Goal: Task Accomplishment & Management: Complete application form

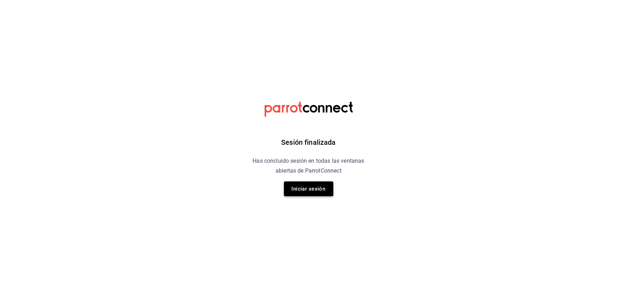
click at [315, 188] on button "Iniciar sesión" at bounding box center [308, 189] width 49 height 15
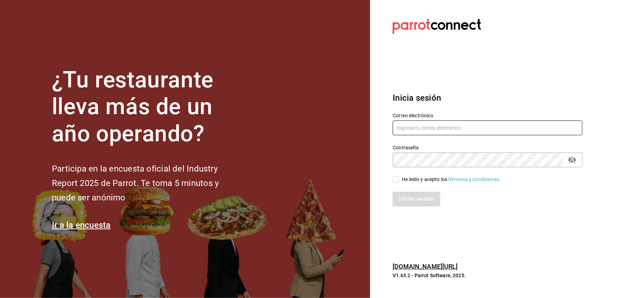
type input "[EMAIL_ADDRESS][DOMAIN_NAME]"
click at [394, 178] on input "He leído y acepto los Términos y condiciones." at bounding box center [396, 180] width 6 height 6
checkbox input "true"
click at [405, 200] on button "Iniciar sesión" at bounding box center [417, 199] width 48 height 15
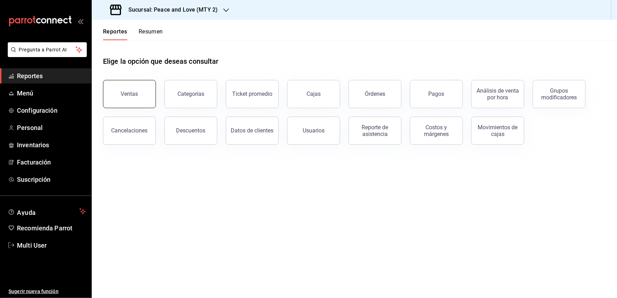
click at [131, 95] on div "Ventas" at bounding box center [129, 94] width 17 height 7
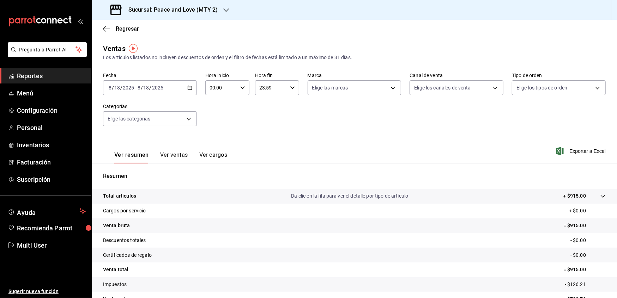
click at [187, 88] on icon "button" at bounding box center [189, 87] width 5 height 5
click at [126, 156] on span "Mes actual" at bounding box center [136, 156] width 55 height 7
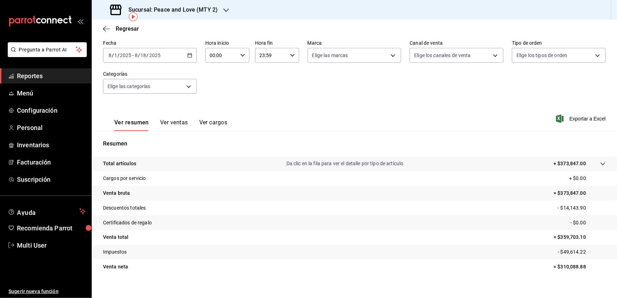
scroll to position [32, 0]
click at [189, 54] on icon "button" at bounding box center [189, 56] width 5 height 5
click at [209, 15] on div "Sucursal: Peace and Love (MTY 2)" at bounding box center [164, 10] width 134 height 20
click at [139, 47] on span "Peace and Love (REGIA)" at bounding box center [124, 46] width 54 height 7
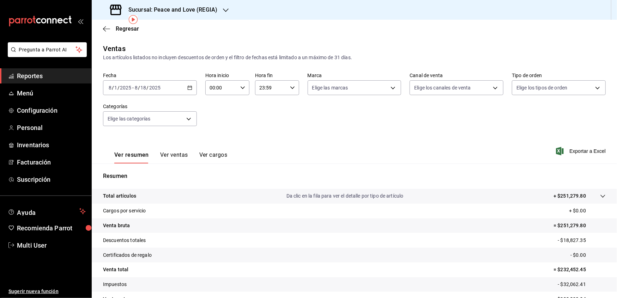
scroll to position [29, 0]
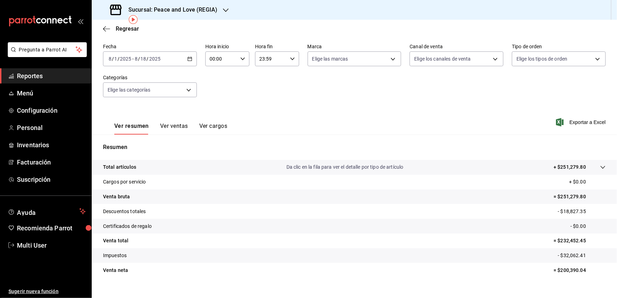
click at [351, 116] on div "Ver resumen Ver ventas Ver cargos Exportar a Excel" at bounding box center [354, 120] width 525 height 29
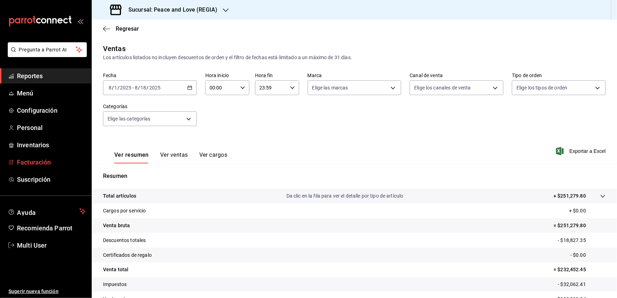
click at [30, 164] on span "Facturación" at bounding box center [51, 163] width 69 height 10
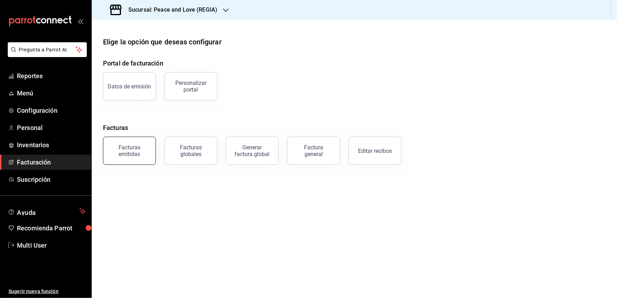
click at [134, 156] on div "Facturas emitidas" at bounding box center [130, 150] width 44 height 13
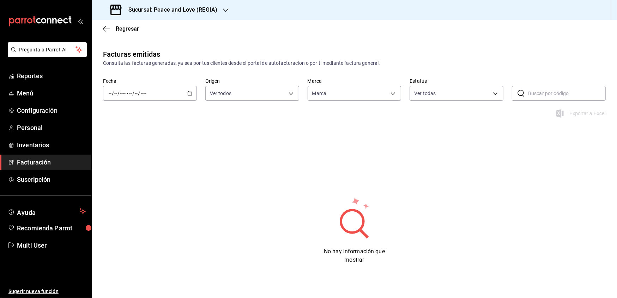
type input "780de6c3-f470-4b44-be31-c32851f7ca43,b85f7ad2-7a39-4315-ad88-8037392a3341"
click at [188, 93] on icon "button" at bounding box center [189, 93] width 5 height 5
click at [224, 11] on icon "button" at bounding box center [226, 10] width 6 height 6
click at [150, 29] on span "Peace and Love (MTY 2)" at bounding box center [124, 30] width 54 height 7
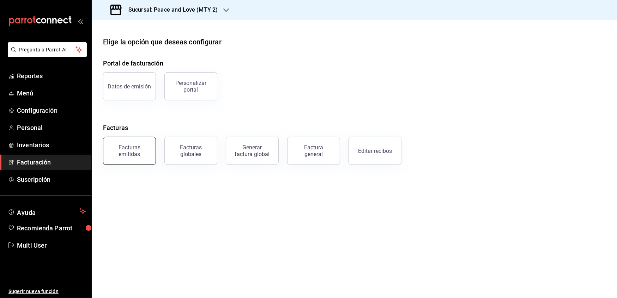
click at [138, 148] on div "Facturas emitidas" at bounding box center [130, 150] width 44 height 13
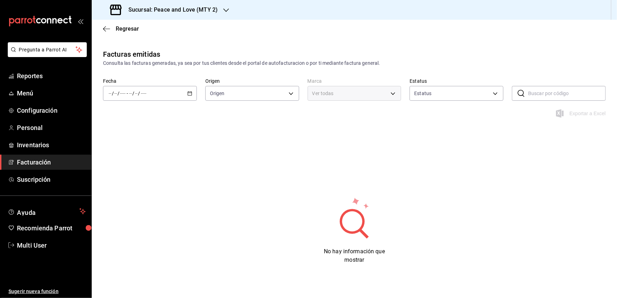
type input "ORDER_INVOICE,GENERAL_INVOICE"
type input "ACTIVE,PENDING_CANCELLATION,CANCELLED,PRE_CANCELLED"
type input "6837998b-8ccc-43d5-82f4-1386e1615d3d,a8e6aca5-94b8-4ef3-83da-2ca230059d9d"
click at [187, 94] on icon "button" at bounding box center [189, 93] width 5 height 5
click at [137, 194] on span "Rango de fechas" at bounding box center [136, 194] width 55 height 7
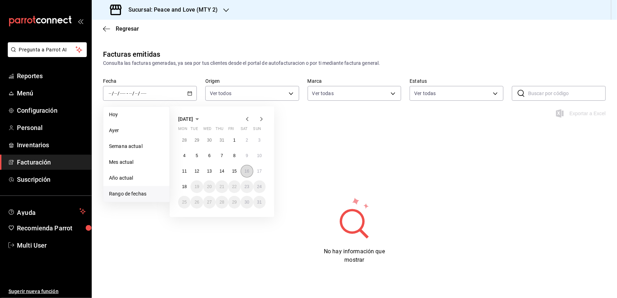
click at [249, 171] on button "16" at bounding box center [247, 171] width 12 height 13
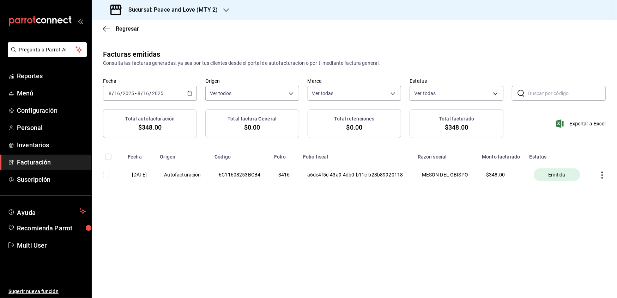
click at [188, 93] on \(Stroke\) "button" at bounding box center [190, 94] width 4 height 4
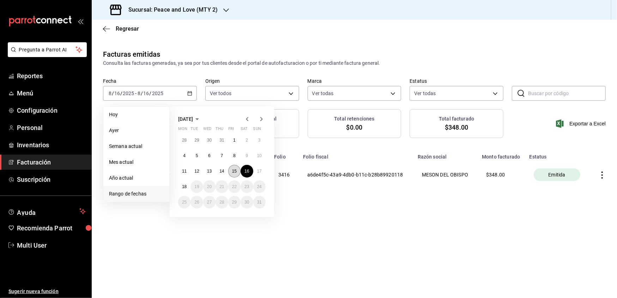
click at [236, 172] on abbr "15" at bounding box center [234, 171] width 5 height 5
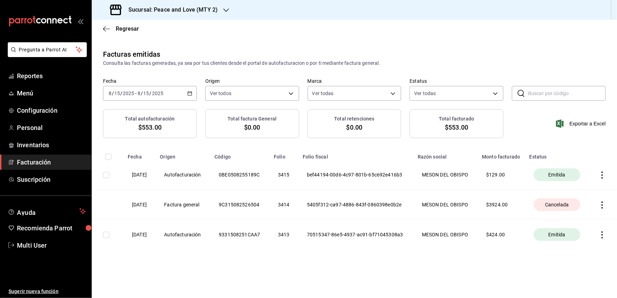
click at [170, 30] on div "Regresar" at bounding box center [354, 29] width 525 height 18
click at [103, 26] on icon "button" at bounding box center [106, 29] width 7 height 6
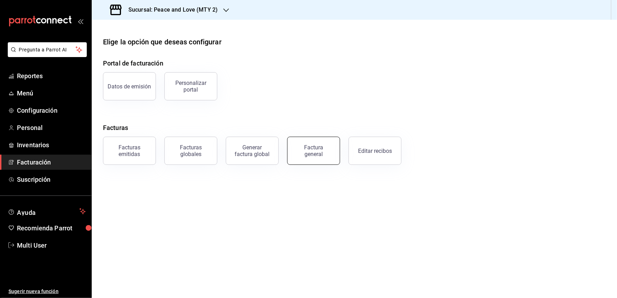
click at [306, 155] on div "Factura general" at bounding box center [313, 150] width 35 height 13
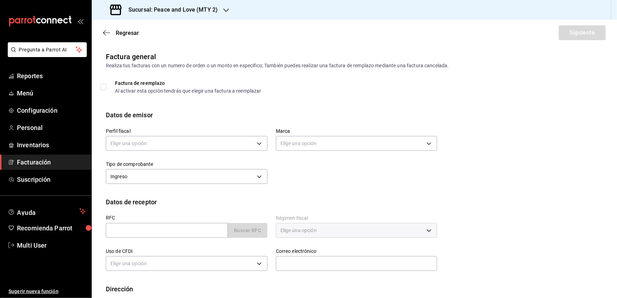
click at [107, 86] on span "Factura de reemplazo Al activar esta opción tendrás que elegir una factura a re…" at bounding box center [184, 87] width 155 height 13
click at [107, 86] on input "Factura de reemplazo Al activar esta opción tendrás que elegir una factura a re…" at bounding box center [103, 87] width 6 height 6
checkbox input "true"
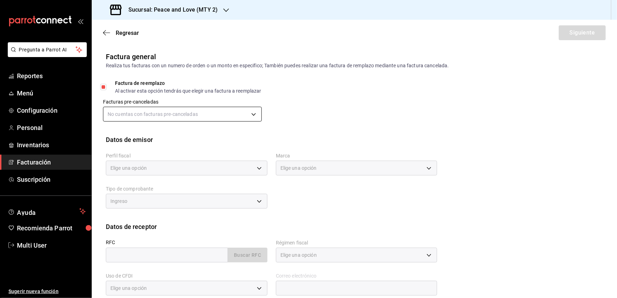
click at [141, 113] on body "Pregunta a Parrot AI Reportes Menú Configuración Personal Inventarios Facturaci…" at bounding box center [308, 149] width 617 height 298
click at [141, 113] on div at bounding box center [308, 149] width 617 height 298
click at [246, 116] on body "Pregunta a Parrot AI Reportes Menú Configuración Personal Inventarios Facturaci…" at bounding box center [308, 149] width 617 height 298
click at [246, 116] on div at bounding box center [308, 149] width 617 height 298
click at [110, 33] on span "Regresar" at bounding box center [121, 33] width 36 height 7
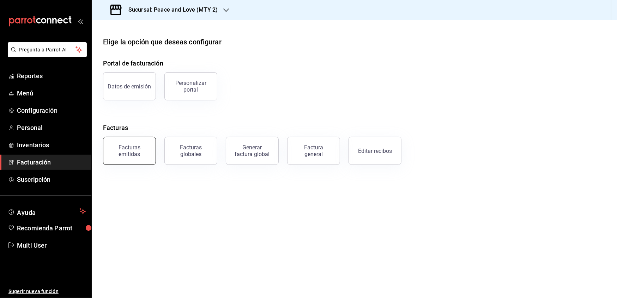
click at [145, 156] on div "Facturas emitidas" at bounding box center [130, 150] width 44 height 13
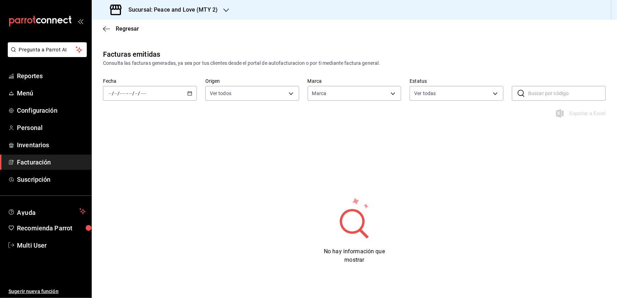
type input "6837998b-8ccc-43d5-82f4-1386e1615d3d,a8e6aca5-94b8-4ef3-83da-2ca230059d9d"
click at [189, 100] on div "/ / - / /" at bounding box center [150, 93] width 94 height 15
click at [141, 193] on span "Rango de fechas" at bounding box center [136, 194] width 55 height 7
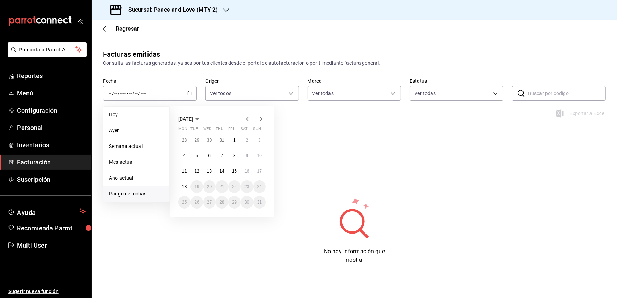
click at [249, 119] on icon "button" at bounding box center [247, 119] width 8 height 8
click at [257, 117] on icon "button" at bounding box center [261, 119] width 8 height 8
click at [233, 139] on abbr "1" at bounding box center [234, 140] width 2 height 5
click at [220, 174] on abbr "14" at bounding box center [221, 171] width 5 height 5
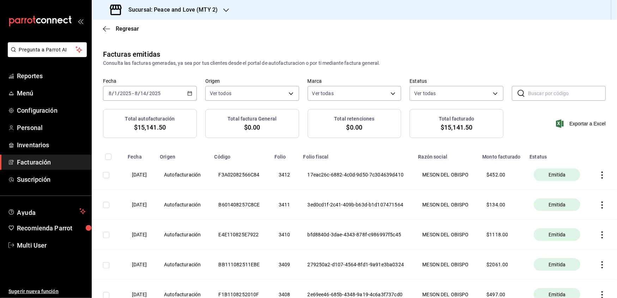
click at [187, 93] on icon "button" at bounding box center [189, 93] width 5 height 5
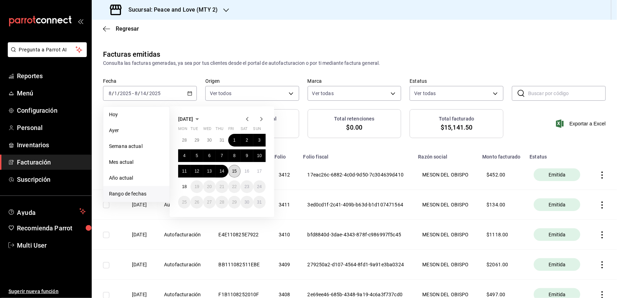
click at [233, 169] on abbr "15" at bounding box center [234, 171] width 5 height 5
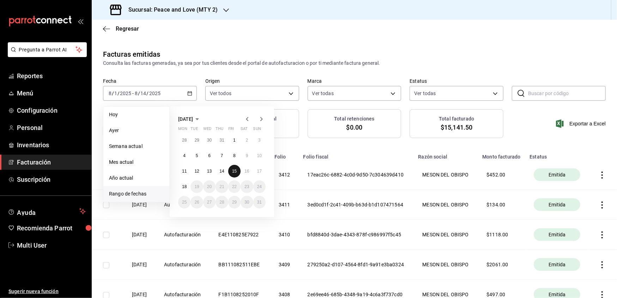
click at [233, 169] on abbr "15" at bounding box center [234, 171] width 5 height 5
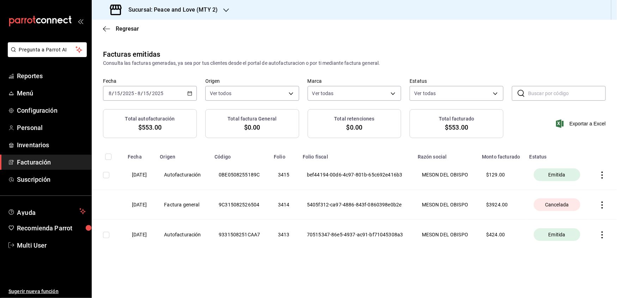
click at [190, 90] on div "[DATE] [DATE] - [DATE] [DATE]" at bounding box center [150, 93] width 94 height 15
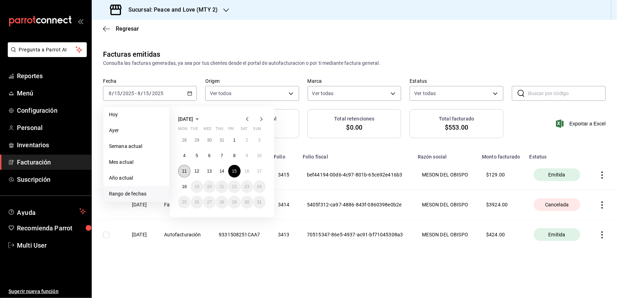
click at [186, 171] on abbr "11" at bounding box center [184, 171] width 5 height 5
click at [236, 173] on abbr "15" at bounding box center [234, 171] width 5 height 5
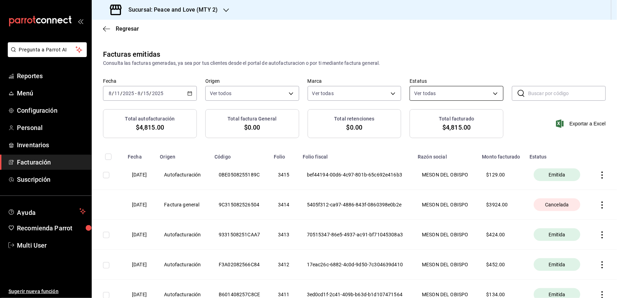
click at [454, 95] on body "Pregunta a Parrot AI Reportes Menú Configuración Personal Inventarios Facturaci…" at bounding box center [308, 149] width 617 height 298
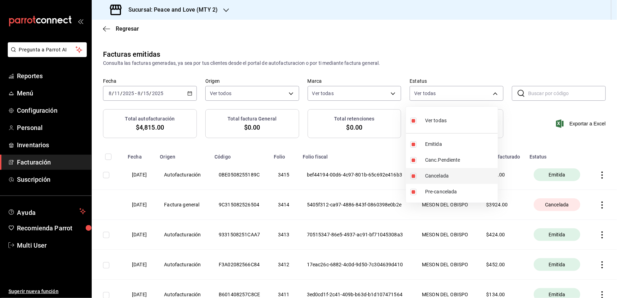
click at [435, 174] on span "Cancelada" at bounding box center [460, 176] width 70 height 7
type input "ACTIVE,PENDING_CANCELLATION,PRE_CANCELLED"
checkbox input "false"
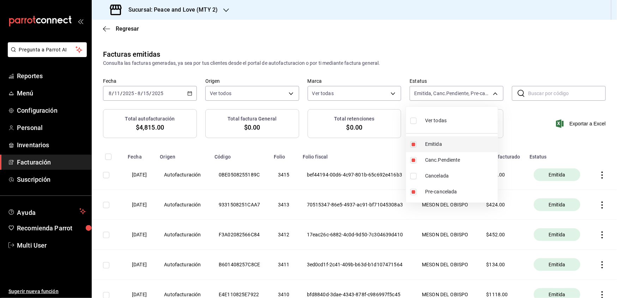
click at [422, 148] on li "Emitida" at bounding box center [452, 145] width 92 height 16
type input "PENDING_CANCELLATION,PRE_CANCELLED"
checkbox input "false"
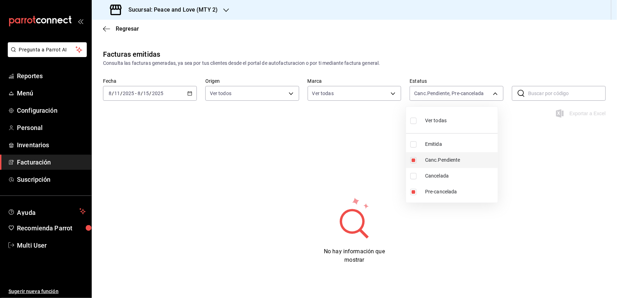
click at [428, 160] on span "Canc.Pendiente" at bounding box center [460, 160] width 70 height 7
type input "PRE_CANCELLED"
checkbox input "false"
click at [429, 176] on span "Cancelada" at bounding box center [460, 176] width 70 height 7
type input "PRE_CANCELLED,CANCELLED"
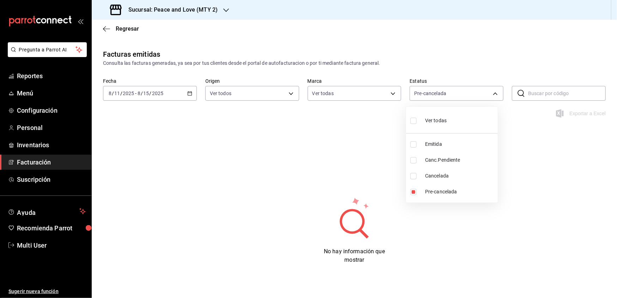
checkbox input "true"
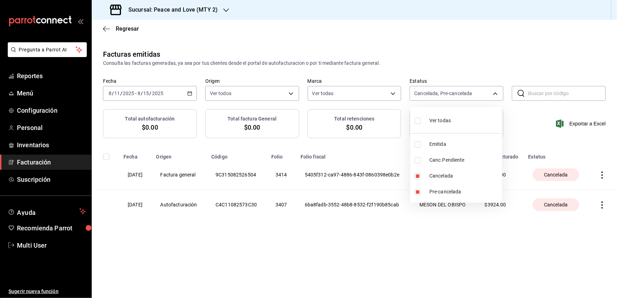
click at [418, 162] on input "checkbox" at bounding box center [418, 160] width 6 height 6
checkbox input "true"
type input "PRE_CANCELLED,CANCELLED,PENDING_CANCELLATION"
click at [434, 257] on div at bounding box center [308, 149] width 617 height 298
click at [365, 246] on div "Facturas emitidas Consulta las facturas generadas, ya sea por tus clientes desd…" at bounding box center [354, 148] width 525 height 199
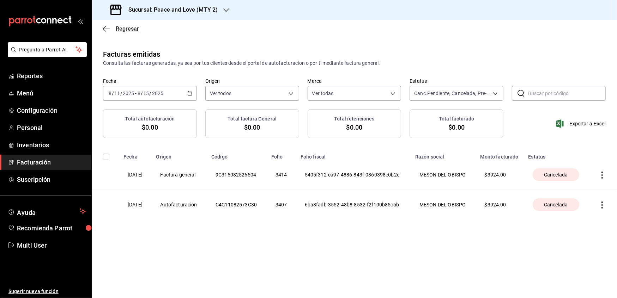
click at [107, 30] on icon "button" at bounding box center [106, 29] width 7 height 6
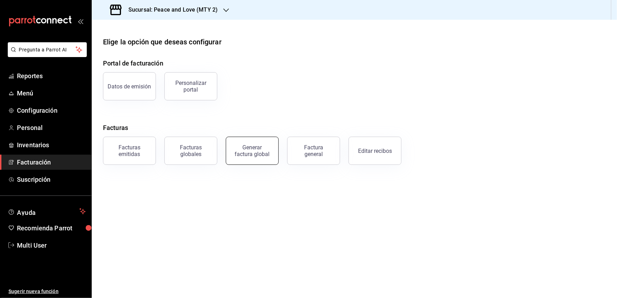
click at [242, 143] on button "Generar factura global" at bounding box center [252, 151] width 53 height 28
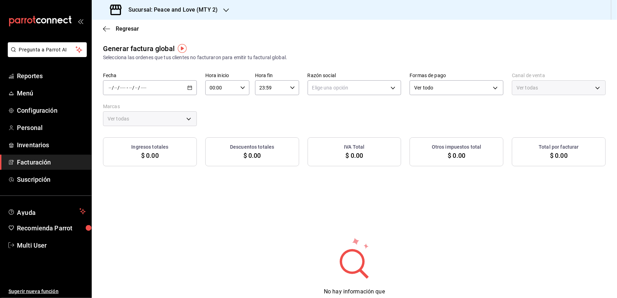
type input "PARROT,UBER_EATS,RAPPI,DIDI_FOOD,ONLINE"
click at [187, 85] on icon "button" at bounding box center [189, 87] width 5 height 5
click at [217, 108] on div "Fecha / / - / / Hora inicio 00:00 Hora inicio Hora fin 23:59 Hora fin Razón soc…" at bounding box center [354, 100] width 503 height 54
click at [107, 31] on icon "button" at bounding box center [106, 29] width 7 height 6
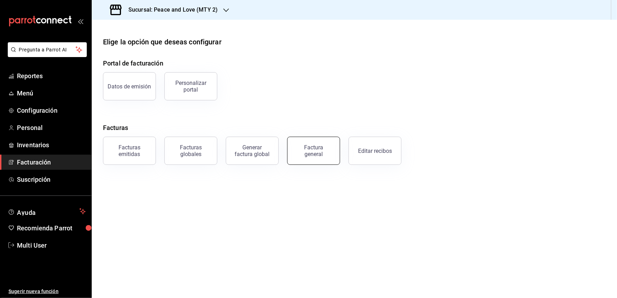
click at [323, 146] on div "Factura general" at bounding box center [313, 150] width 35 height 13
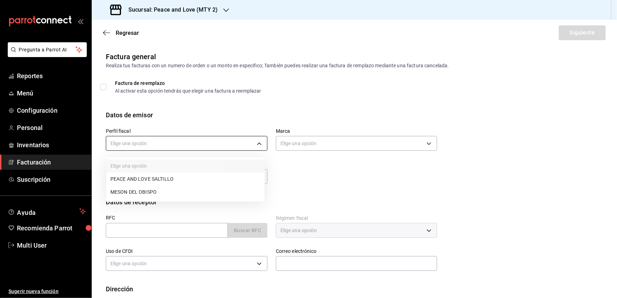
click at [249, 143] on body "Pregunta a Parrot AI Reportes Menú Configuración Personal Inventarios Facturaci…" at bounding box center [308, 149] width 617 height 298
click at [150, 190] on li "MESON DEL OBISPO" at bounding box center [185, 192] width 158 height 13
type input "6a73212e-d93d-4208-b839-58492cd77d8d"
type input "6837998b-8ccc-43d5-82f4-1386e1615d3d"
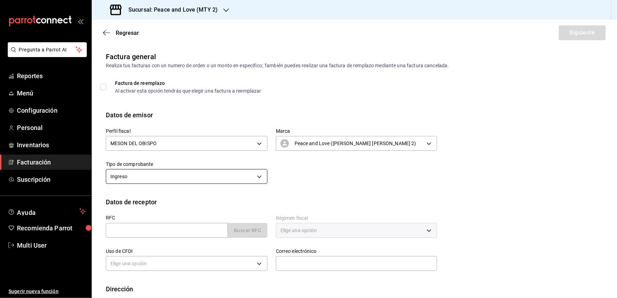
click at [189, 178] on body "Pregunta a Parrot AI Reportes Menú Configuración Personal Inventarios Facturaci…" at bounding box center [308, 149] width 617 height 298
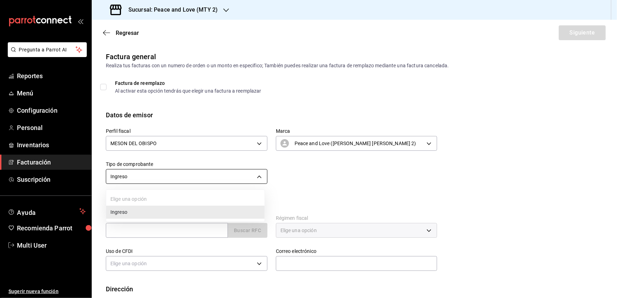
click at [189, 178] on div at bounding box center [308, 149] width 617 height 298
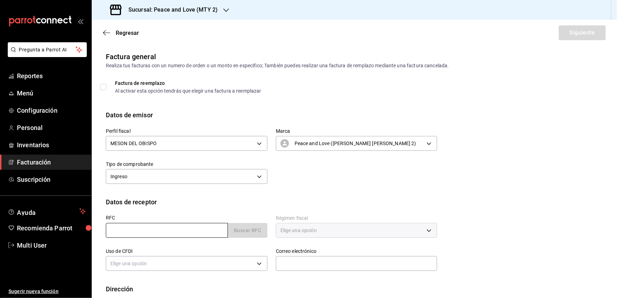
click at [157, 231] on input "text" at bounding box center [167, 230] width 122 height 15
paste input "FGE170919457"
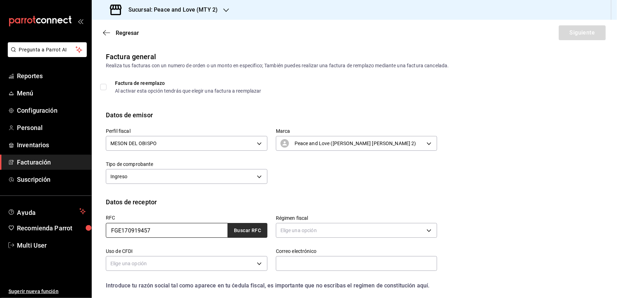
type input "FGE170919457"
click at [243, 229] on button "Buscar RFC" at bounding box center [248, 230] width 40 height 15
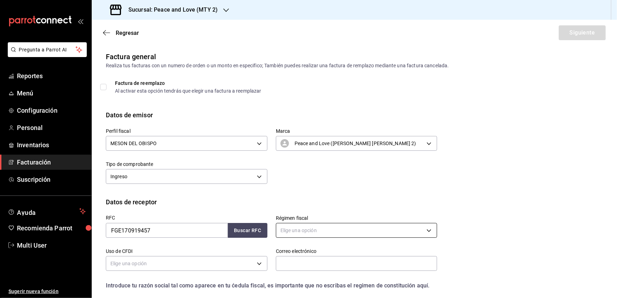
click at [291, 226] on body "Pregunta a Parrot AI Reportes Menú Configuración Personal Inventarios Facturaci…" at bounding box center [308, 149] width 617 height 298
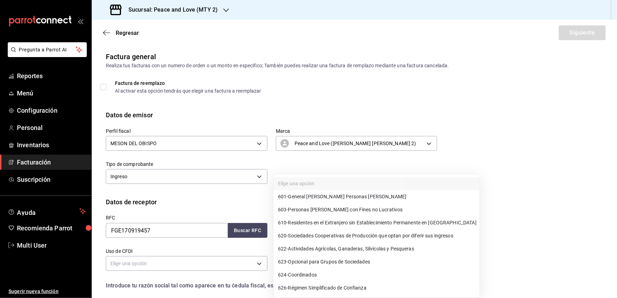
click at [300, 200] on span "601 - General [PERSON_NAME] Personas [PERSON_NAME]" at bounding box center [342, 196] width 128 height 7
type input "601"
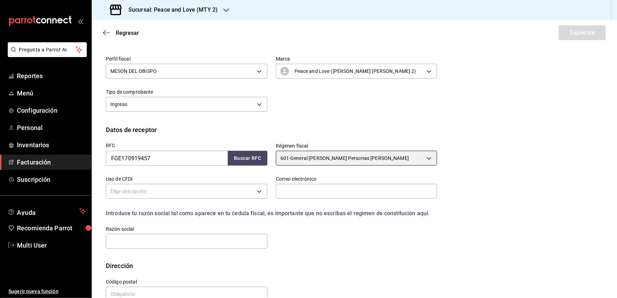
scroll to position [73, 0]
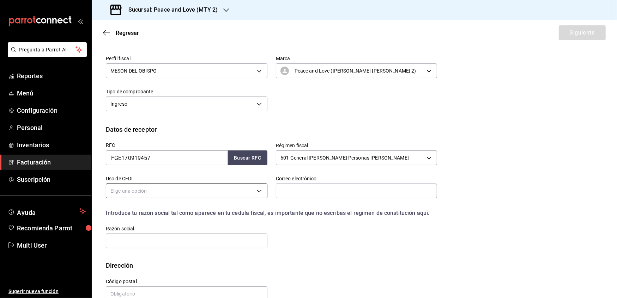
click at [257, 189] on body "Pregunta a Parrot AI Reportes Menú Configuración Personal Inventarios Facturaci…" at bounding box center [308, 149] width 617 height 298
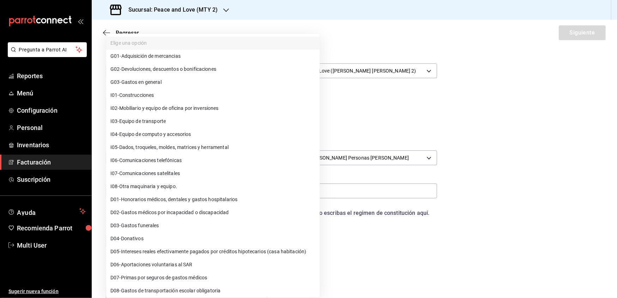
click at [176, 83] on li "G03 - Gastos en general" at bounding box center [212, 82] width 213 height 13
type input "G03"
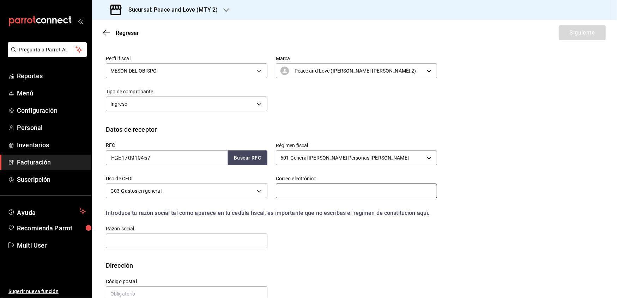
click at [284, 190] on input "text" at bounding box center [357, 191] width 162 height 15
type input "[EMAIL_ADDRESS][DOMAIN_NAME]"
click at [188, 238] on input "text" at bounding box center [187, 241] width 162 height 15
paste input "FINSA GLOBAL EQUITY VII"
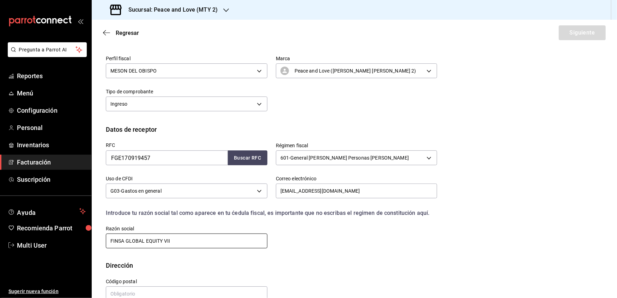
scroll to position [88, 0]
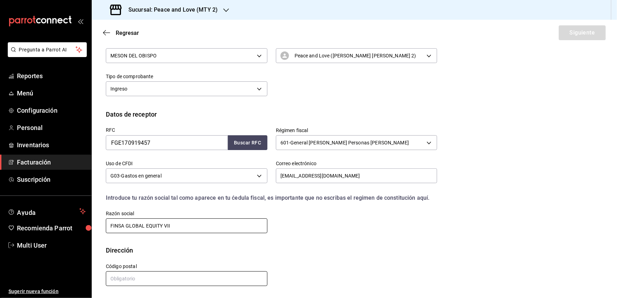
type input "FINSA GLOBAL EQUITY VII"
click at [143, 274] on input "text" at bounding box center [187, 279] width 162 height 15
click at [284, 250] on div "Dirección" at bounding box center [354, 251] width 497 height 10
click at [125, 278] on input "text" at bounding box center [187, 279] width 162 height 15
paste input "66600"
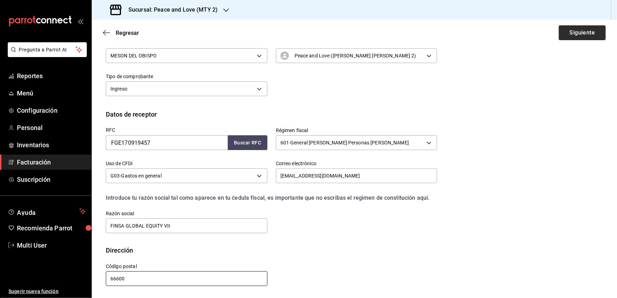
type input "66600"
click at [567, 36] on button "Siguiente" at bounding box center [582, 32] width 47 height 15
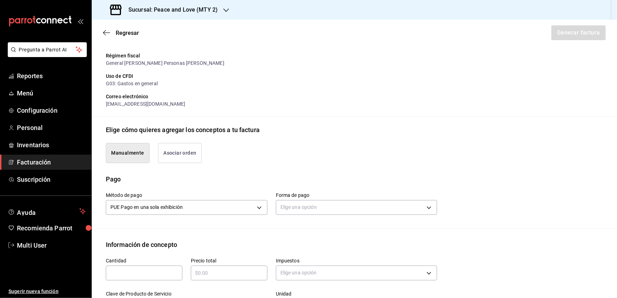
click at [178, 160] on button "Asociar orden" at bounding box center [180, 153] width 44 height 20
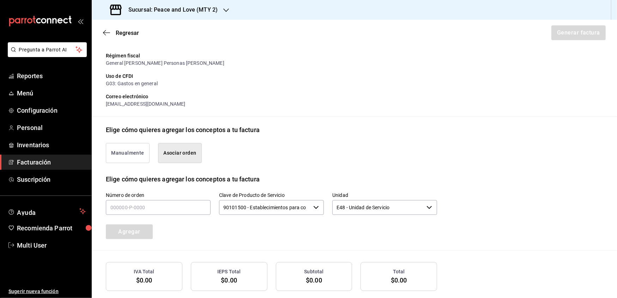
type button "associate"
click at [140, 206] on input "text" at bounding box center [158, 207] width 105 height 15
paste input "110825-P-0013"
type input "110825-P-0013"
click at [132, 229] on button "Agregar" at bounding box center [129, 232] width 47 height 15
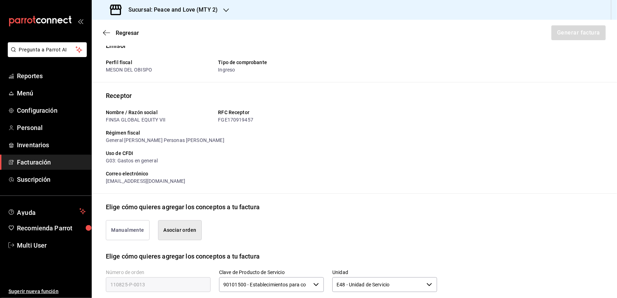
scroll to position [0, 0]
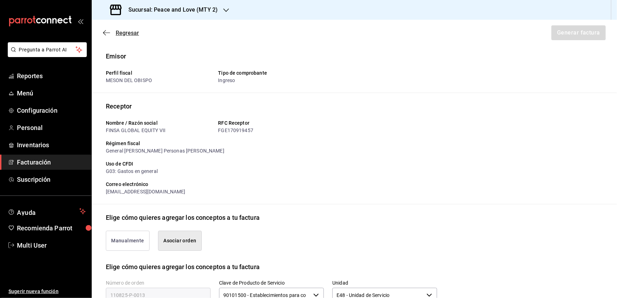
click at [104, 32] on icon "button" at bounding box center [106, 33] width 7 height 6
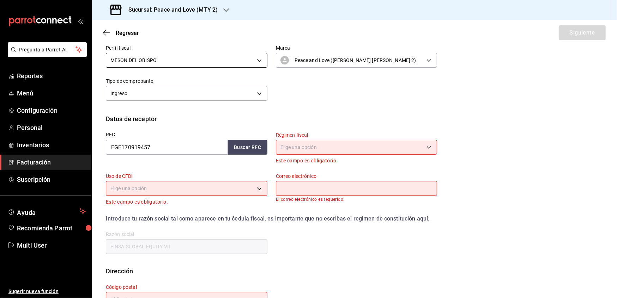
scroll to position [84, 0]
click at [337, 145] on body "Pregunta a Parrot AI Reportes Menú Configuración Personal Inventarios Facturaci…" at bounding box center [308, 149] width 617 height 298
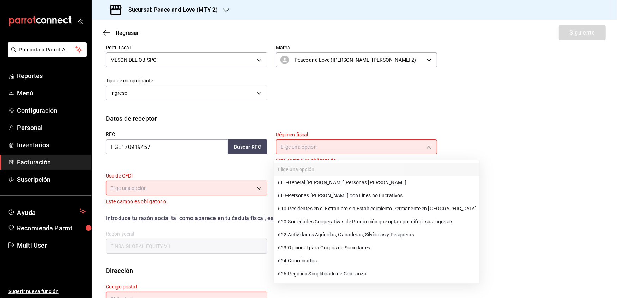
click at [322, 182] on span "601 - General [PERSON_NAME] Personas [PERSON_NAME]" at bounding box center [342, 182] width 128 height 7
type input "601"
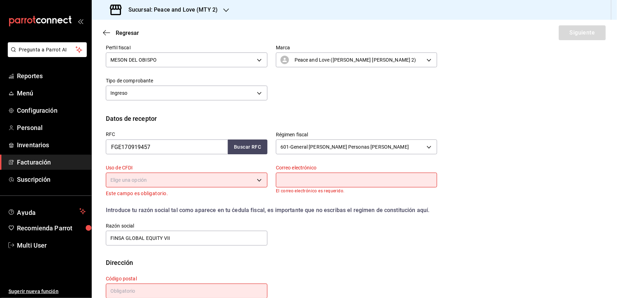
click at [237, 180] on body "Pregunta a Parrot AI Reportes Menú Configuración Personal Inventarios Facturaci…" at bounding box center [308, 149] width 617 height 298
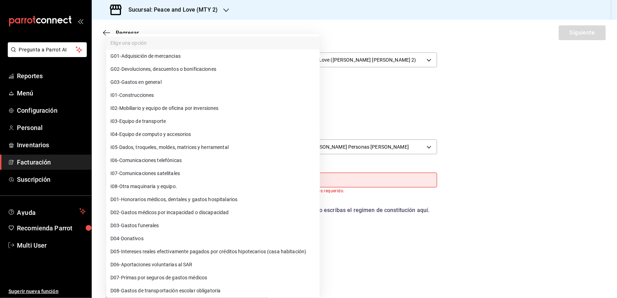
click at [203, 88] on li "G03 - Gastos en general" at bounding box center [212, 82] width 213 height 13
type input "G03"
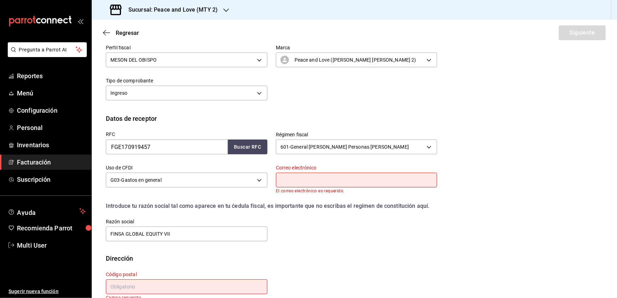
click at [299, 181] on input "text" at bounding box center [357, 180] width 162 height 15
type input "[EMAIL_ADDRESS][DOMAIN_NAME]"
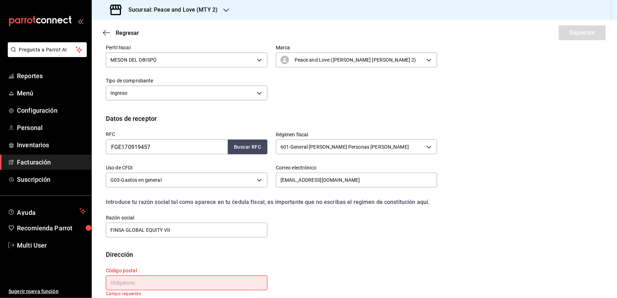
click at [161, 280] on input "text" at bounding box center [187, 283] width 162 height 15
type input "66600"
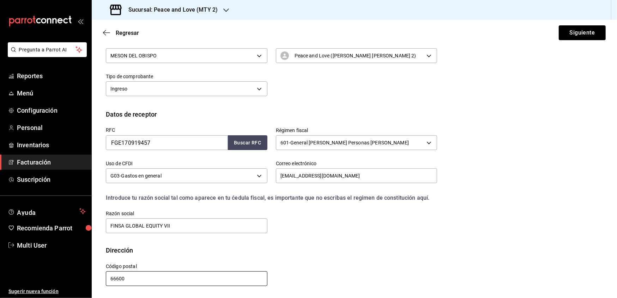
scroll to position [0, 0]
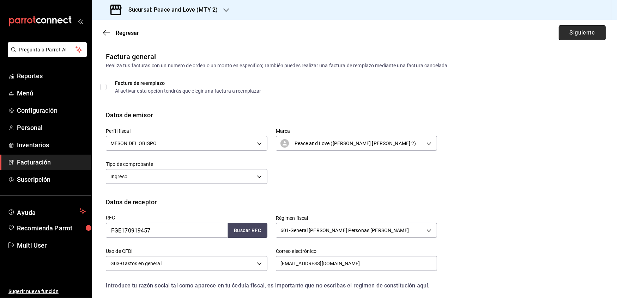
click at [568, 40] on button "Siguiente" at bounding box center [582, 32] width 47 height 15
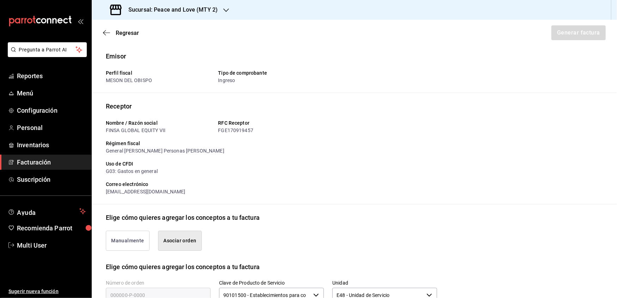
scroll to position [124, 0]
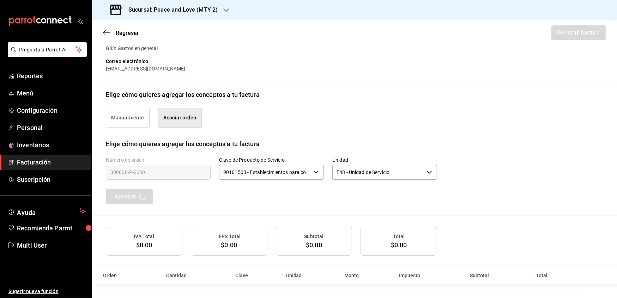
click at [123, 115] on button "Manualmente" at bounding box center [128, 118] width 44 height 20
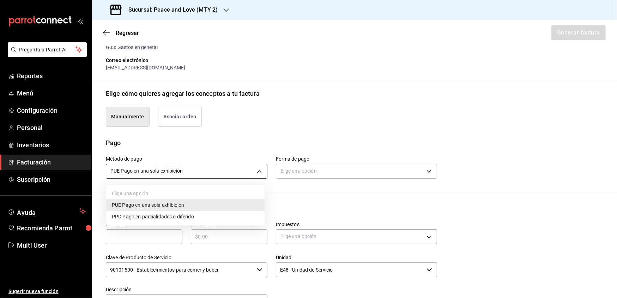
click at [162, 171] on body "Pregunta a Parrot AI Reportes Menú Configuración Personal Inventarios Facturaci…" at bounding box center [308, 149] width 617 height 298
click at [162, 171] on div at bounding box center [308, 149] width 617 height 298
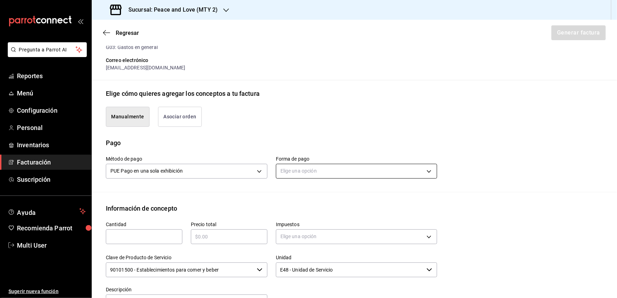
click at [296, 171] on body "Pregunta a Parrot AI Reportes Menú Configuración Personal Inventarios Facturaci…" at bounding box center [308, 149] width 617 height 298
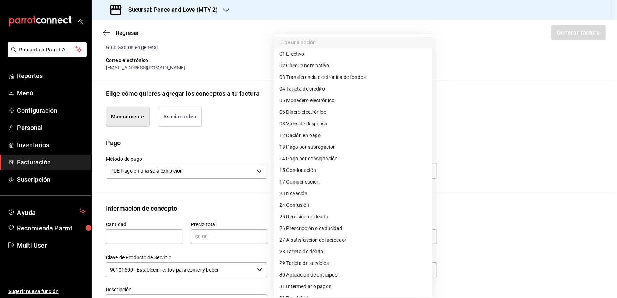
click at [307, 86] on span "04 Tarjeta de crédito" at bounding box center [302, 88] width 46 height 7
type input "04"
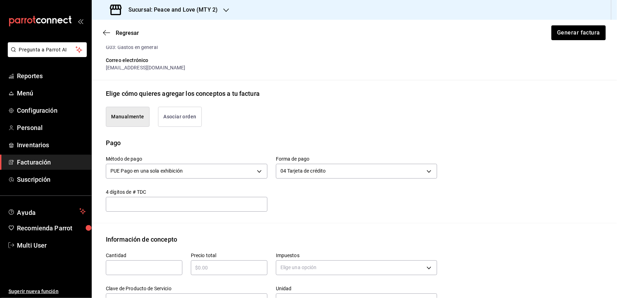
click at [191, 211] on div "​" at bounding box center [187, 204] width 162 height 15
paste input "7252"
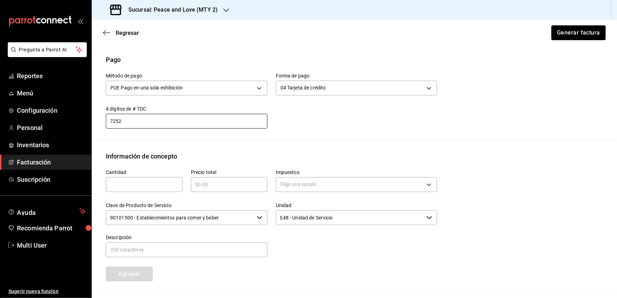
scroll to position [209, 0]
type input "7252"
click at [134, 182] on input "text" at bounding box center [144, 183] width 77 height 8
type input "1"
click at [206, 181] on input "text" at bounding box center [229, 183] width 77 height 8
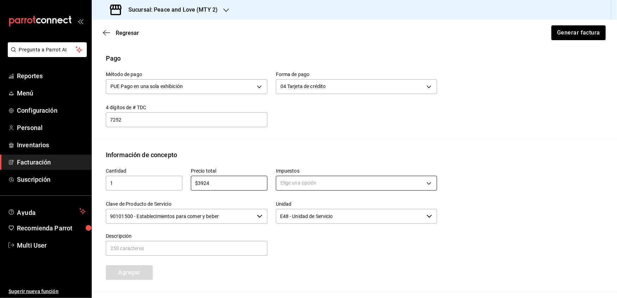
type input "$3924"
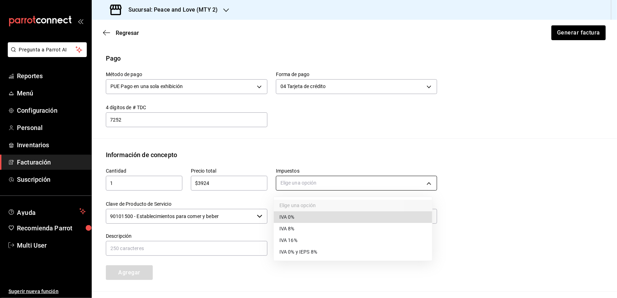
click at [371, 181] on body "Pregunta a Parrot AI Reportes Menú Configuración Personal Inventarios Facturaci…" at bounding box center [308, 149] width 617 height 298
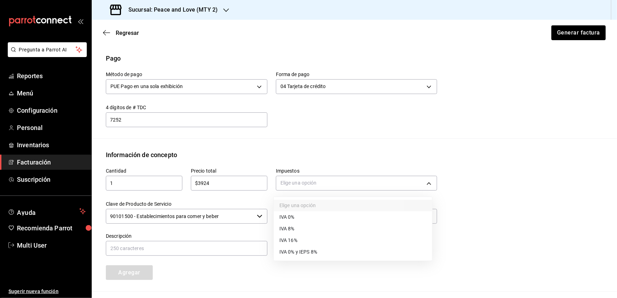
click at [318, 239] on li "IVA 16%" at bounding box center [353, 241] width 158 height 12
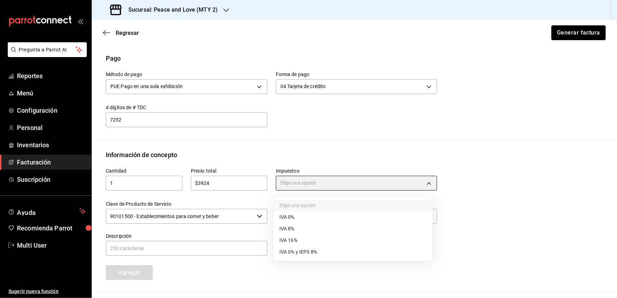
type input "IVA_16"
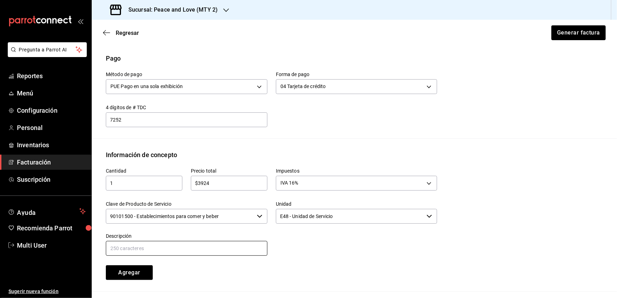
click at [198, 249] on input "text" at bounding box center [187, 248] width 162 height 15
type input "Consumo de alimentos y bebidas"
click at [339, 257] on div at bounding box center [352, 241] width 170 height 32
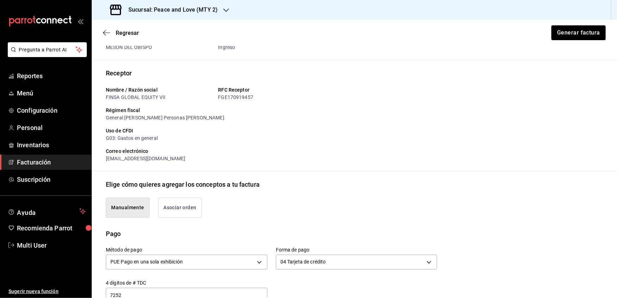
scroll to position [0, 0]
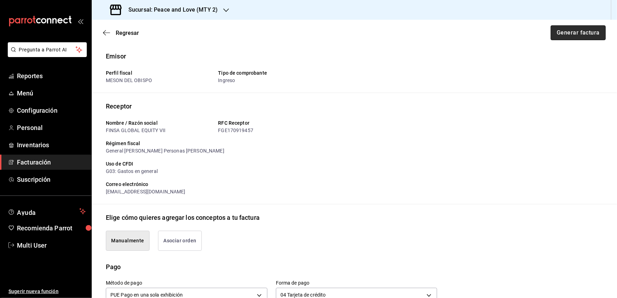
click at [569, 32] on button "Generar factura" at bounding box center [578, 32] width 55 height 15
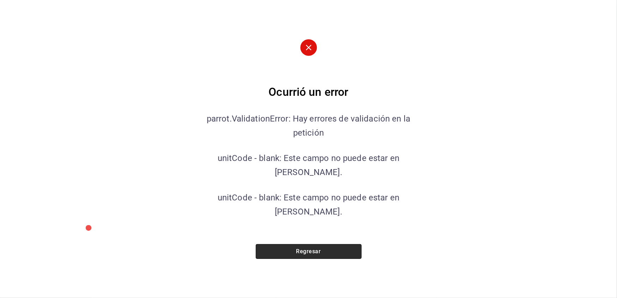
click at [296, 244] on button "Regresar" at bounding box center [309, 251] width 106 height 15
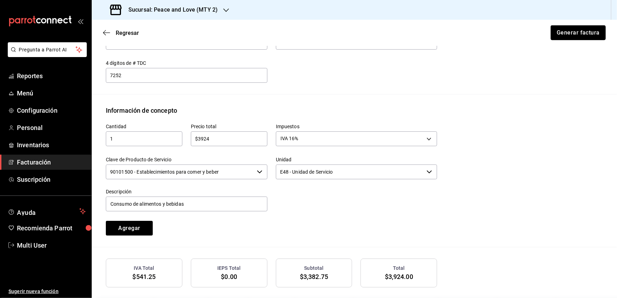
scroll to position [268, 0]
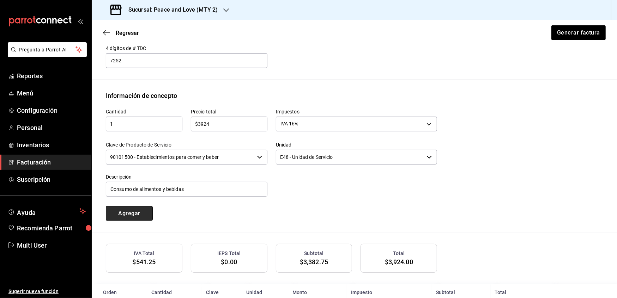
click at [134, 213] on button "Agregar" at bounding box center [129, 213] width 47 height 15
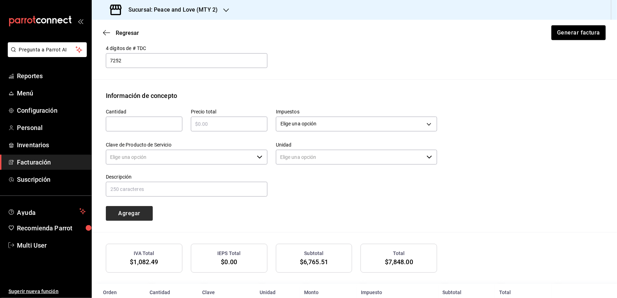
type input "90101500 - Establecimientos para comer y beber"
type input "E48 - Unidad de Servicio"
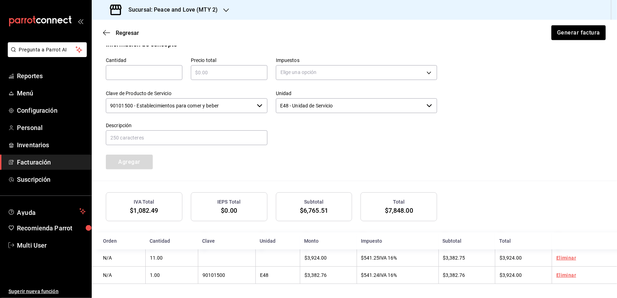
scroll to position [322, 0]
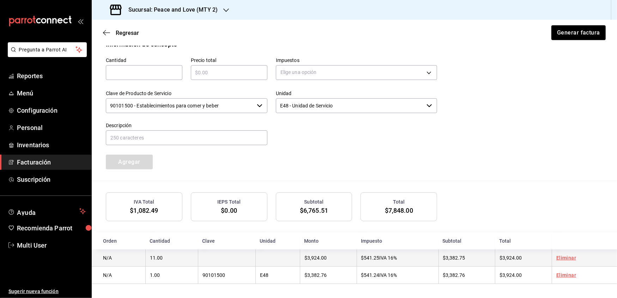
click at [564, 260] on link "Eliminar" at bounding box center [566, 258] width 20 height 6
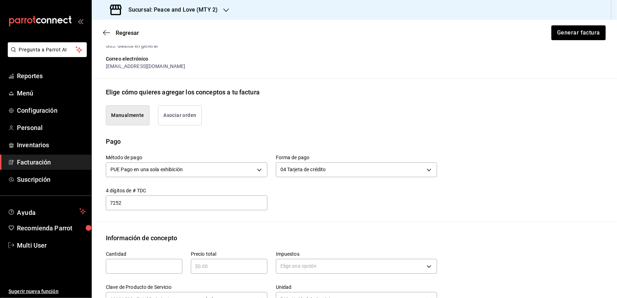
scroll to position [0, 0]
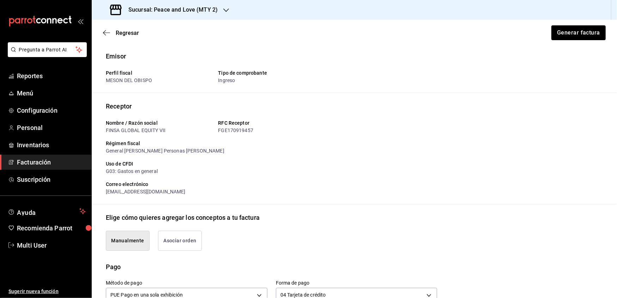
click at [176, 246] on button "Asociar orden" at bounding box center [180, 241] width 44 height 20
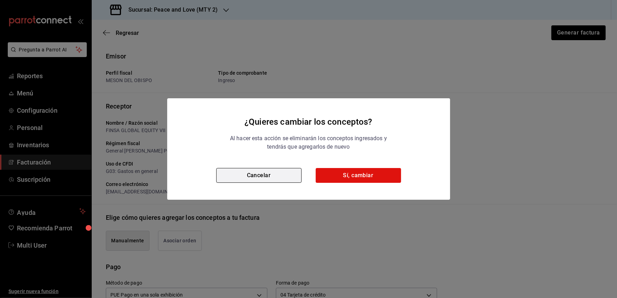
click at [274, 176] on button "Cancelar" at bounding box center [258, 175] width 85 height 15
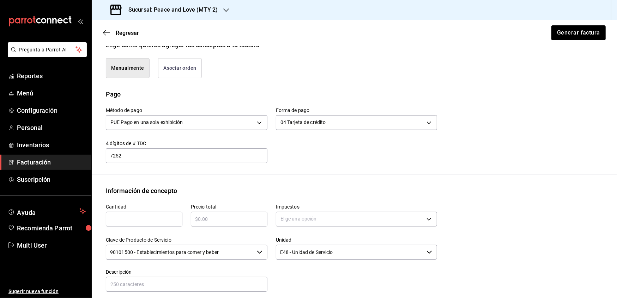
scroll to position [304, 0]
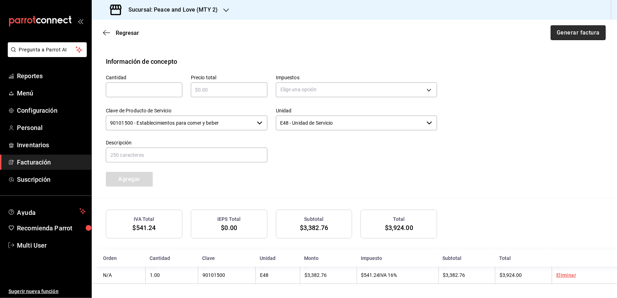
click at [556, 35] on button "Generar factura" at bounding box center [578, 32] width 55 height 15
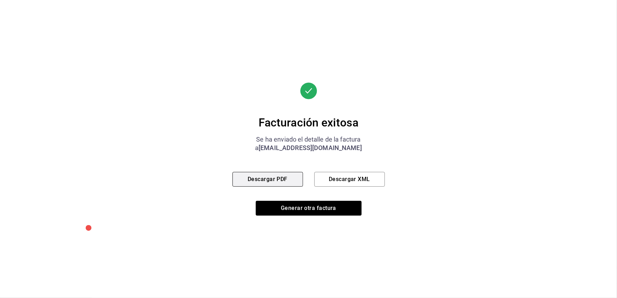
click at [283, 180] on button "Descargar PDF" at bounding box center [267, 179] width 71 height 15
click at [339, 180] on button "Descargar XML" at bounding box center [349, 179] width 71 height 15
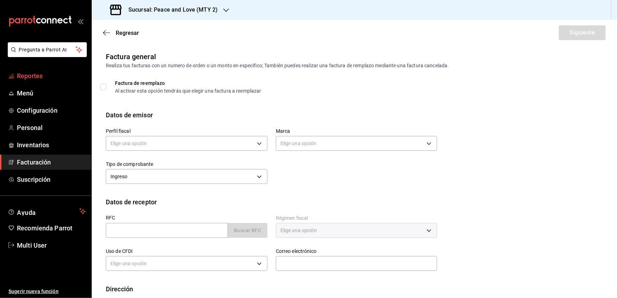
click at [45, 75] on span "Reportes" at bounding box center [51, 76] width 69 height 10
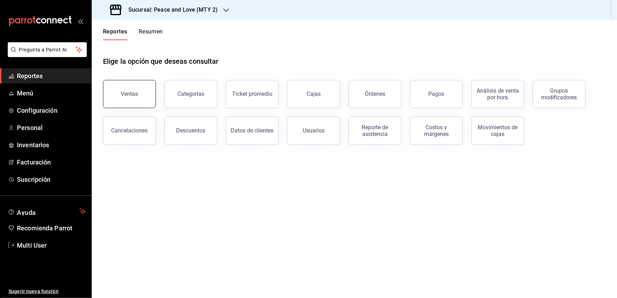
click at [132, 90] on button "Ventas" at bounding box center [129, 94] width 53 height 28
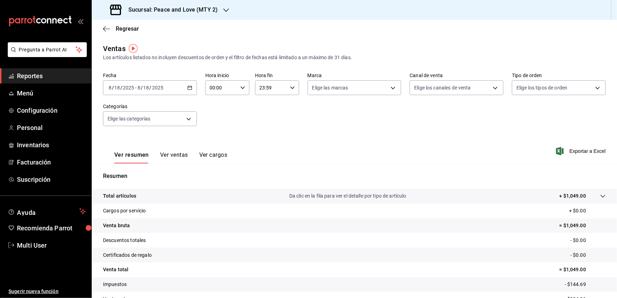
click at [188, 87] on icon "button" at bounding box center [189, 87] width 5 height 5
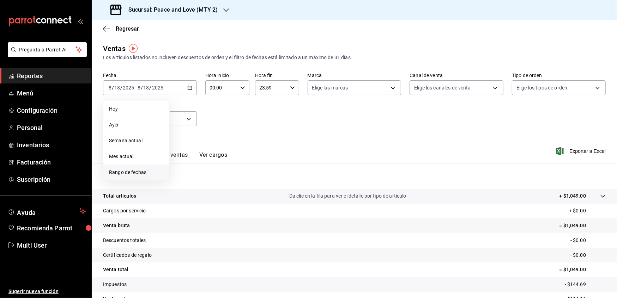
click at [138, 172] on span "Rango de fechas" at bounding box center [136, 172] width 55 height 7
click at [247, 115] on icon "button" at bounding box center [247, 113] width 8 height 8
click at [197, 135] on abbr "1" at bounding box center [197, 134] width 2 height 5
click at [221, 196] on abbr "31" at bounding box center [221, 196] width 5 height 5
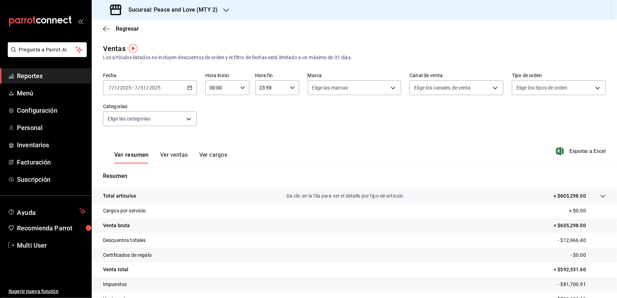
scroll to position [40, 0]
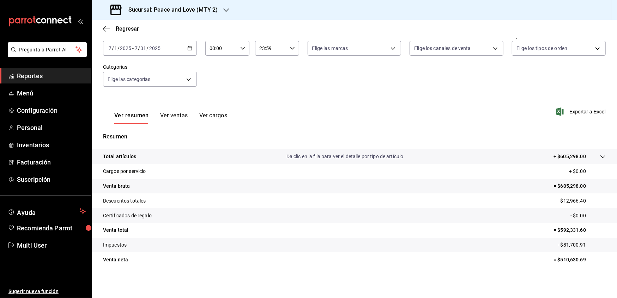
click at [216, 13] on h3 "Sucursal: Peace and Love (MTY 2)" at bounding box center [170, 10] width 95 height 8
click at [149, 45] on span "Peace and Love (REGIA)" at bounding box center [124, 46] width 54 height 7
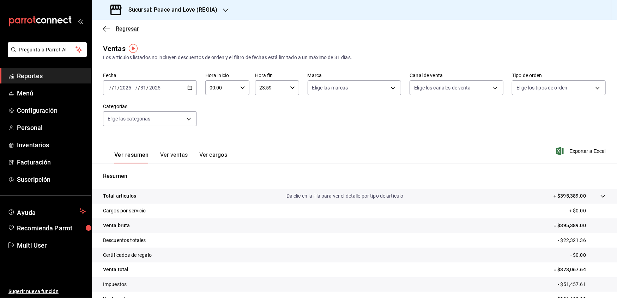
click at [107, 31] on icon "button" at bounding box center [106, 29] width 7 height 6
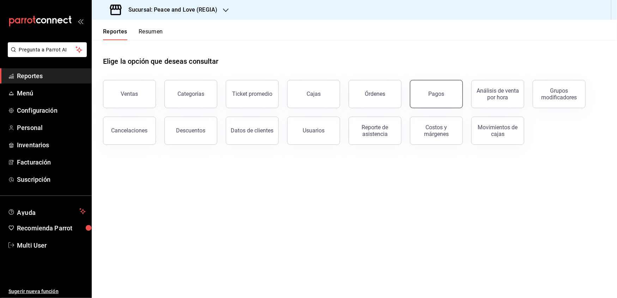
click at [439, 87] on button "Pagos" at bounding box center [436, 94] width 53 height 28
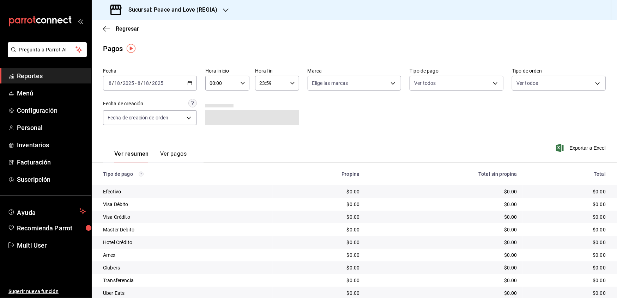
click at [189, 84] on icon "button" at bounding box center [189, 83] width 5 height 5
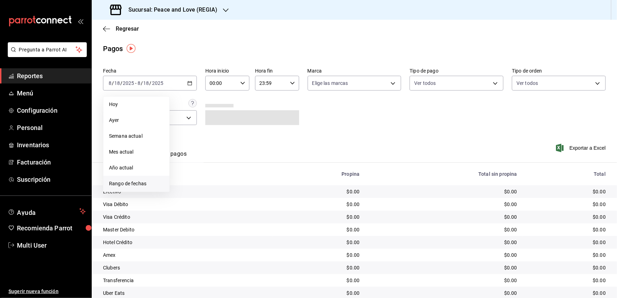
click at [116, 184] on span "Rango de fechas" at bounding box center [136, 183] width 55 height 7
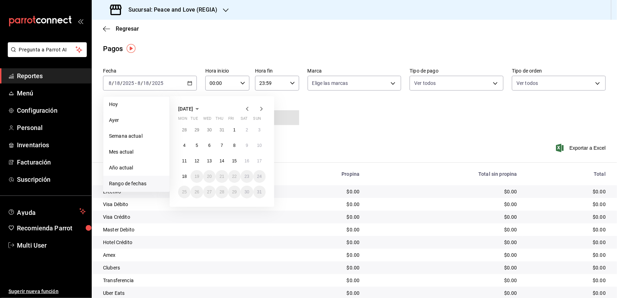
click at [246, 111] on icon "button" at bounding box center [247, 109] width 8 height 8
click at [191, 132] on button "1" at bounding box center [197, 130] width 12 height 13
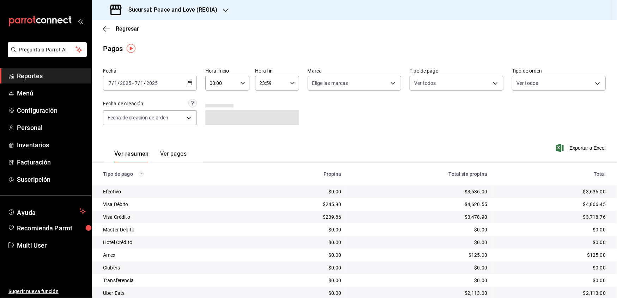
click at [189, 84] on icon "button" at bounding box center [189, 83] width 5 height 5
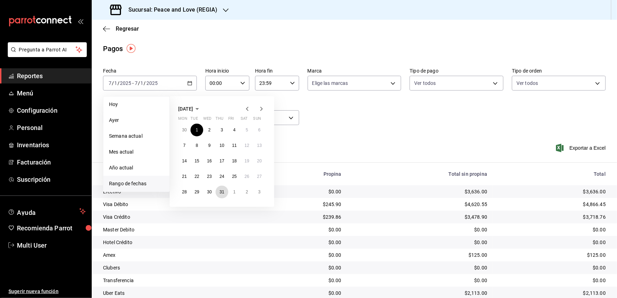
click at [224, 191] on button "31" at bounding box center [222, 192] width 12 height 13
click at [197, 131] on abbr "1" at bounding box center [197, 130] width 2 height 5
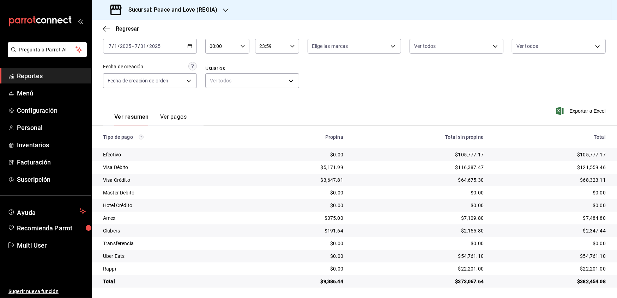
scroll to position [38, 0]
click at [253, 99] on div "Ver resumen Ver pagos Exportar a Excel" at bounding box center [354, 114] width 525 height 37
click at [108, 29] on icon "button" at bounding box center [106, 29] width 7 height 0
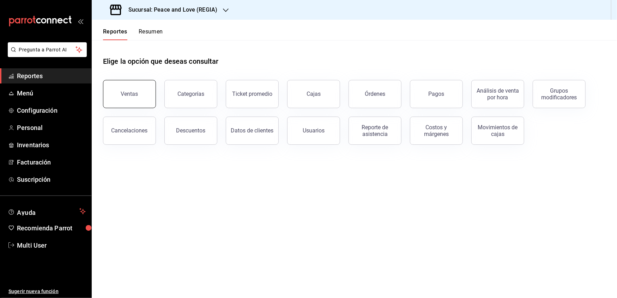
click at [133, 95] on div "Ventas" at bounding box center [129, 94] width 17 height 7
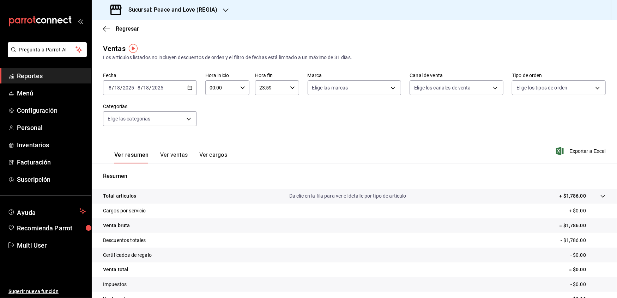
scroll to position [40, 0]
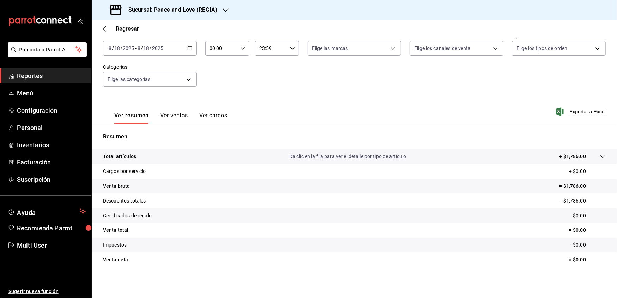
click at [188, 49] on icon "button" at bounding box center [189, 48] width 5 height 5
click at [134, 133] on span "Rango de fechas" at bounding box center [136, 132] width 55 height 7
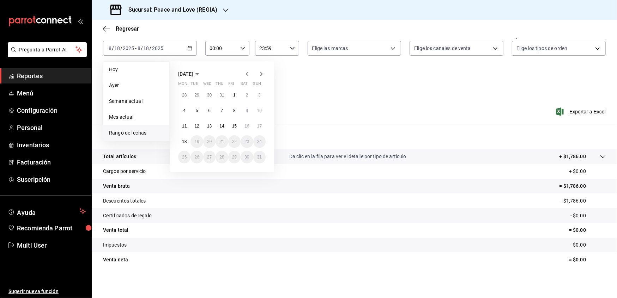
click at [248, 72] on icon "button" at bounding box center [247, 74] width 2 height 4
click at [201, 95] on button "1" at bounding box center [197, 95] width 12 height 13
click at [219, 157] on abbr "31" at bounding box center [221, 157] width 5 height 5
